Goal: Complete application form

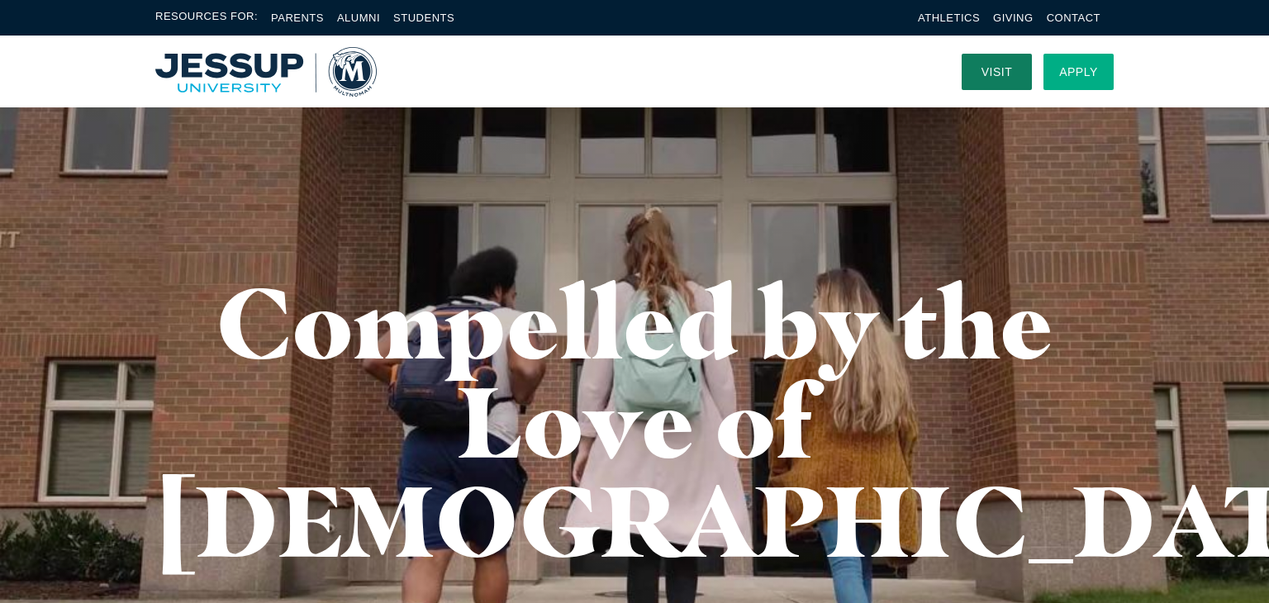
click at [1107, 77] on link "Apply" at bounding box center [1078, 72] width 70 height 36
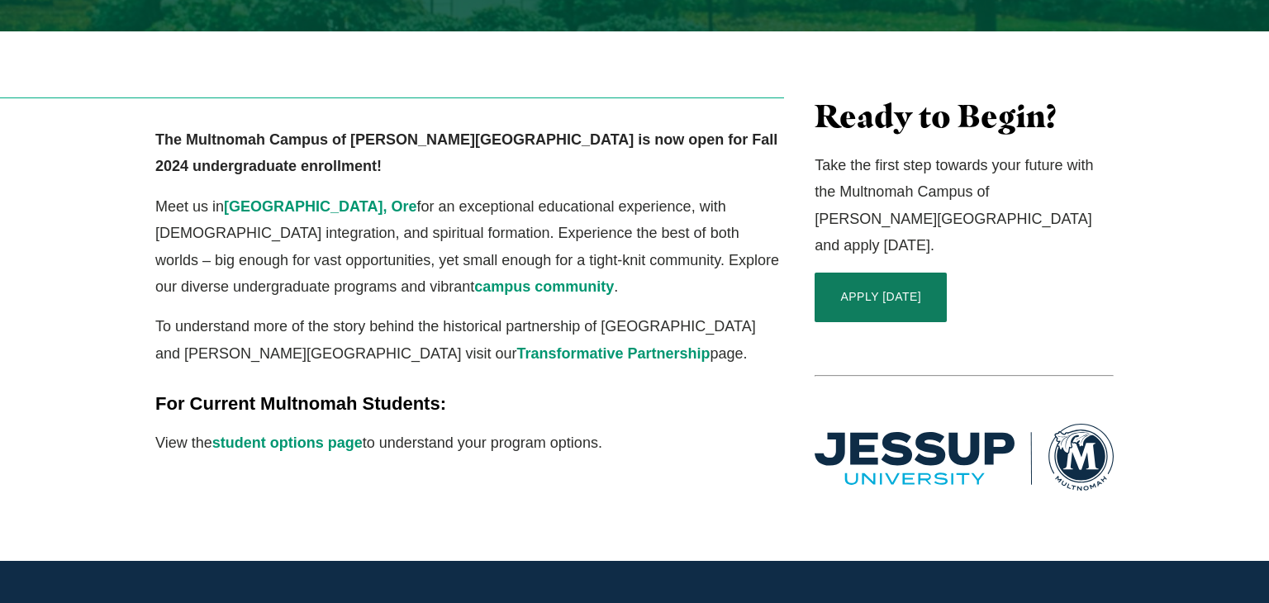
scroll to position [453, 0]
click at [941, 273] on link "APPLY TODAY" at bounding box center [881, 298] width 132 height 50
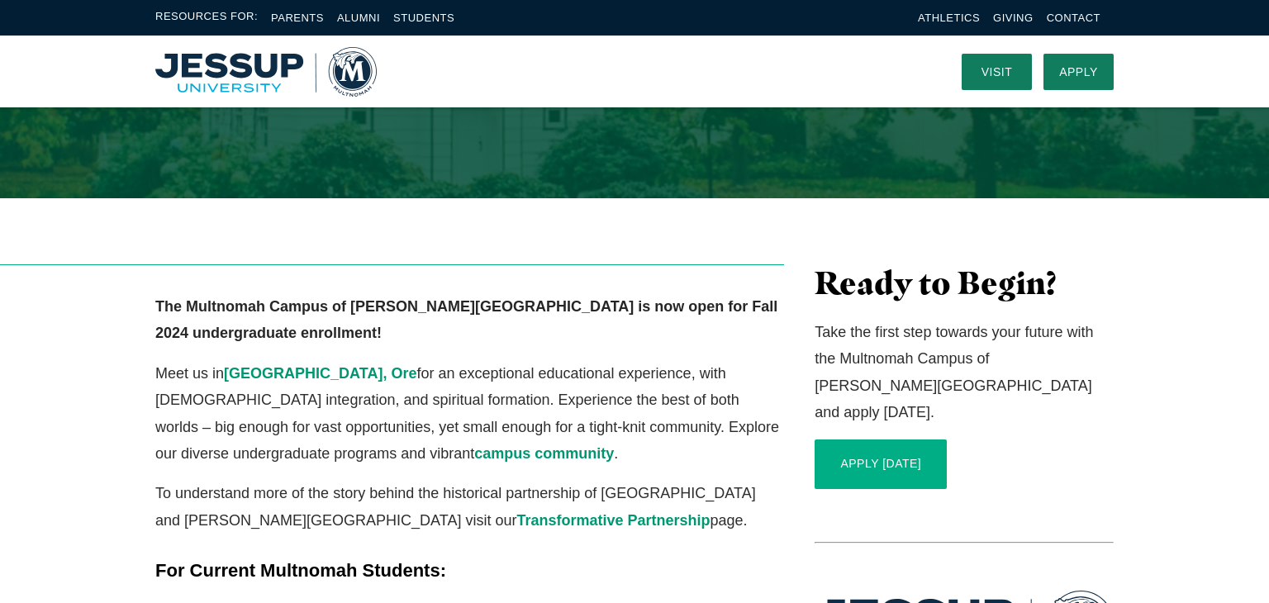
scroll to position [285, 0]
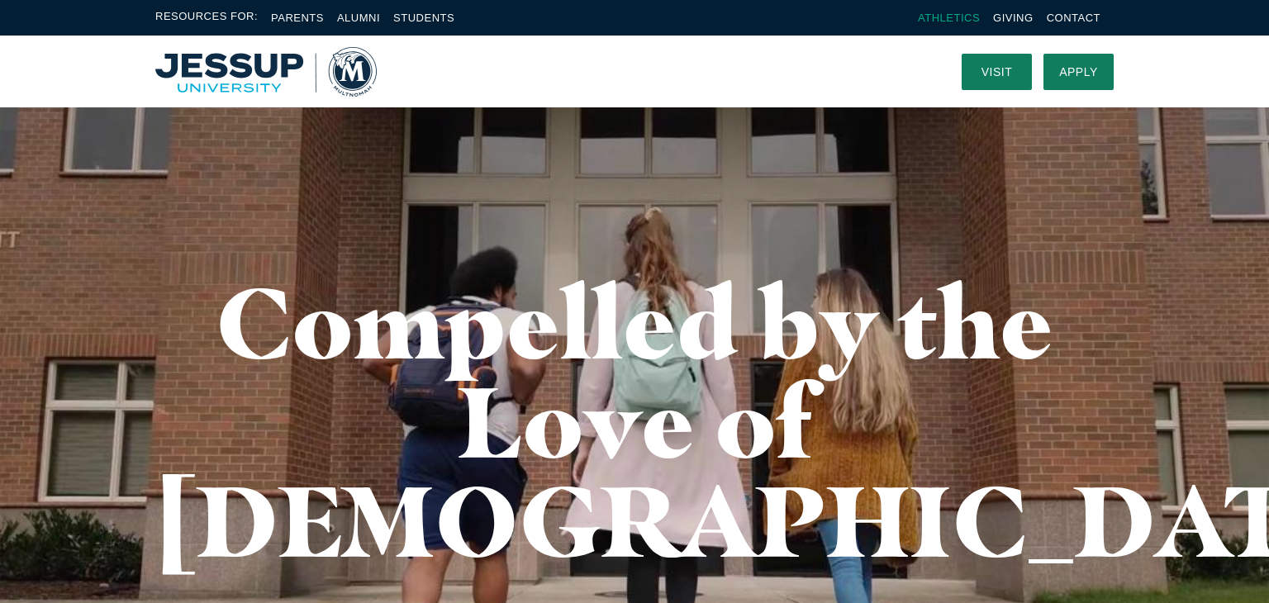
click at [968, 16] on link "Athletics" at bounding box center [949, 18] width 62 height 12
